Goal: Navigation & Orientation: Find specific page/section

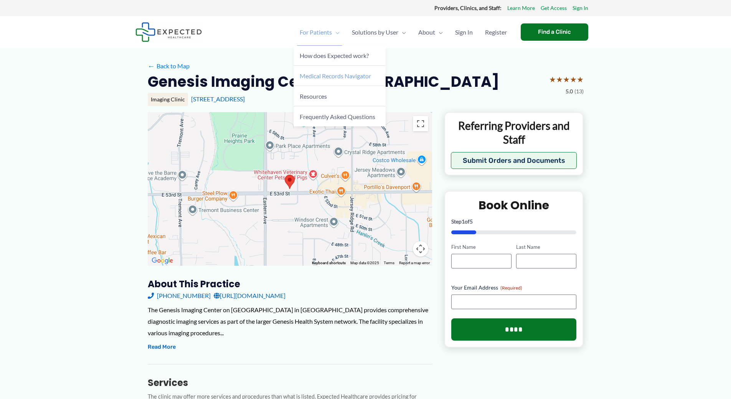
click at [318, 75] on span "Medical Records Navigator" at bounding box center [335, 75] width 71 height 7
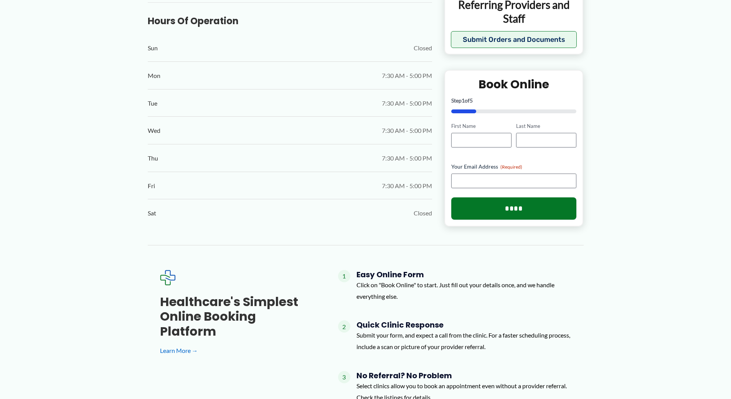
scroll to position [461, 0]
